Goal: Task Accomplishment & Management: Use online tool/utility

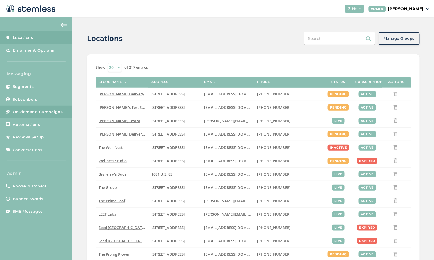
click at [41, 114] on span "On-demand Campaigns" at bounding box center [38, 112] width 50 height 6
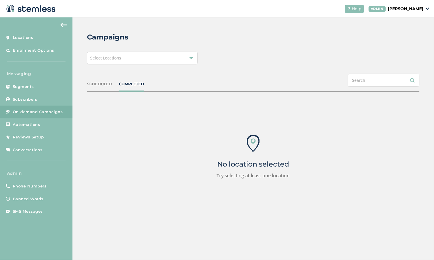
click at [152, 60] on div "Select Locations" at bounding box center [142, 58] width 111 height 13
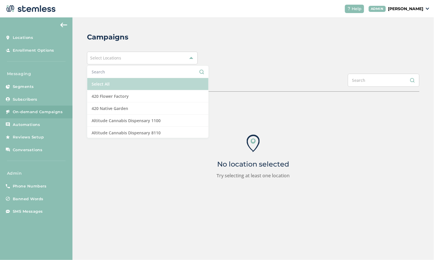
click at [150, 86] on li "Select All" at bounding box center [147, 84] width 121 height 12
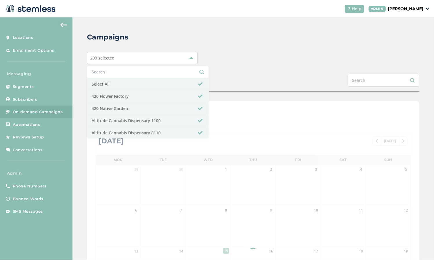
click at [276, 61] on div "209 selected Select All 420 Flower Factory 420 Native Garden Altitude Cannabis …" at bounding box center [253, 58] width 332 height 13
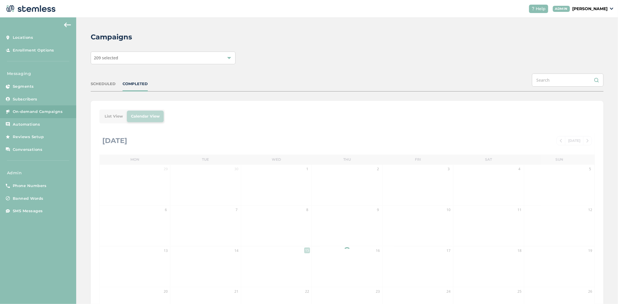
click at [117, 111] on div "List View Calendar View [DATE] [DATE] Mon Tue Wed Thu Fri Sat Sun 29 30 1 2 3 4…" at bounding box center [347, 239] width 513 height 277
click at [115, 116] on div "List View Calendar View [DATE] [DATE] Mon Tue Wed Thu Fri Sat Sun 29 30 1 2 3 4…" at bounding box center [347, 239] width 513 height 277
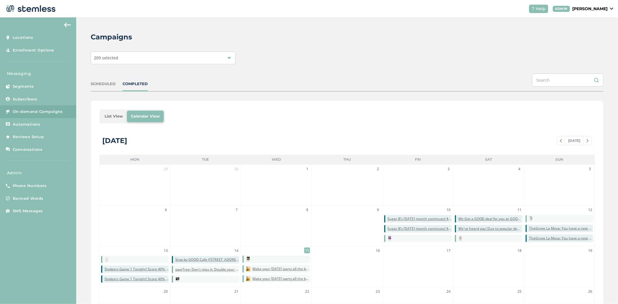
click at [112, 116] on li "List View" at bounding box center [114, 117] width 26 height 12
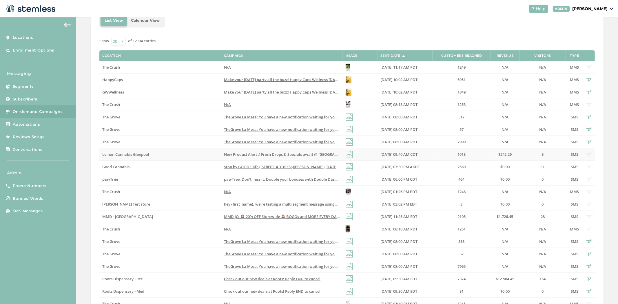
scroll to position [96, 0]
click at [258, 259] on span "Check out our new deals at Roots! Reply END to cancel" at bounding box center [272, 278] width 96 height 5
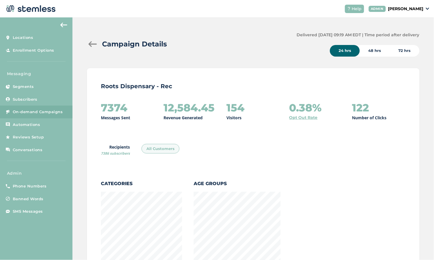
scroll to position [644, 329]
